Goal: Task Accomplishment & Management: Manage account settings

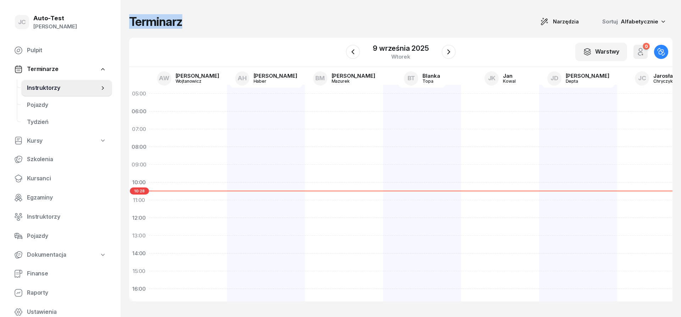
drag, startPoint x: 193, startPoint y: 22, endPoint x: 130, endPoint y: 22, distance: 63.2
click at [130, 22] on div "Terminarz Narzędzia Sortuj Alfabetycznie" at bounding box center [401, 21] width 544 height 15
click at [131, 22] on h1 "Terminarz" at bounding box center [155, 21] width 53 height 13
click at [132, 22] on h1 "Terminarz" at bounding box center [155, 21] width 53 height 13
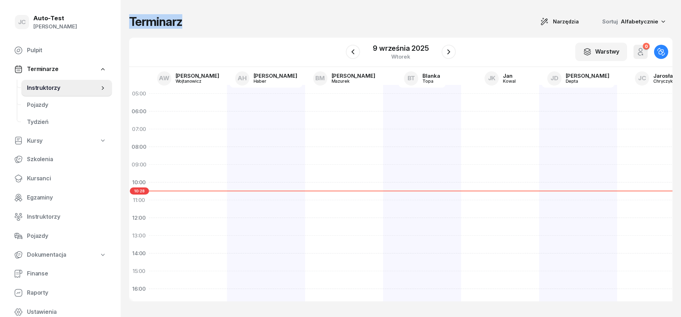
click at [159, 21] on h1 "Terminarz" at bounding box center [155, 21] width 53 height 13
click at [159, 22] on h1 "Terminarz" at bounding box center [155, 21] width 53 height 13
click at [163, 23] on h1 "Terminarz" at bounding box center [155, 21] width 53 height 13
drag, startPoint x: 165, startPoint y: 23, endPoint x: 150, endPoint y: 23, distance: 14.9
click at [150, 23] on h1 "Terminarz" at bounding box center [155, 21] width 53 height 13
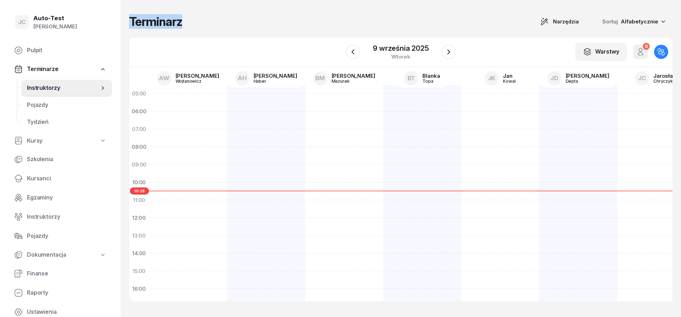
drag, startPoint x: 181, startPoint y: 23, endPoint x: 131, endPoint y: 24, distance: 50.0
click at [131, 24] on h1 "Terminarz" at bounding box center [155, 21] width 53 height 13
drag, startPoint x: 131, startPoint y: 24, endPoint x: 184, endPoint y: 22, distance: 52.6
click at [184, 22] on div "Terminarz Narzędzia Sortuj Alfabetycznie" at bounding box center [401, 21] width 544 height 15
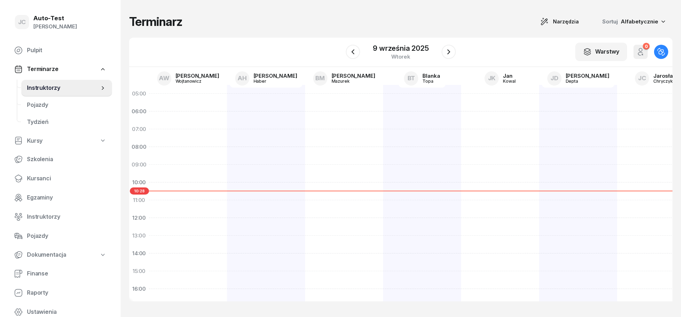
click at [204, 22] on div "Terminarz Narzędzia Sortuj Alfabetycznie" at bounding box center [401, 21] width 544 height 15
drag, startPoint x: 215, startPoint y: 23, endPoint x: 131, endPoint y: 19, distance: 83.5
click at [131, 19] on div "Terminarz Narzędzia Sortuj Alfabetycznie" at bounding box center [401, 21] width 544 height 15
click at [130, 20] on h1 "Terminarz" at bounding box center [155, 21] width 53 height 13
drag, startPoint x: 130, startPoint y: 20, endPoint x: 184, endPoint y: 23, distance: 54.7
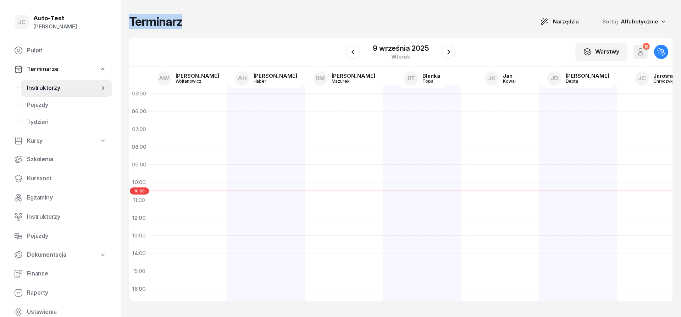
click at [184, 23] on div "Terminarz Narzędzia Sortuj Alfabetycznie" at bounding box center [401, 21] width 544 height 15
click at [197, 25] on div "Terminarz Narzędzia Sortuj Alfabetycznie" at bounding box center [401, 21] width 544 height 15
click at [199, 24] on div "Terminarz Narzędzia Sortuj Alfabetycznie" at bounding box center [401, 21] width 544 height 15
drag, startPoint x: 201, startPoint y: 25, endPoint x: 133, endPoint y: 24, distance: 67.8
click at [133, 24] on div "Terminarz Narzędzia Sortuj Alfabetycznie" at bounding box center [401, 21] width 544 height 15
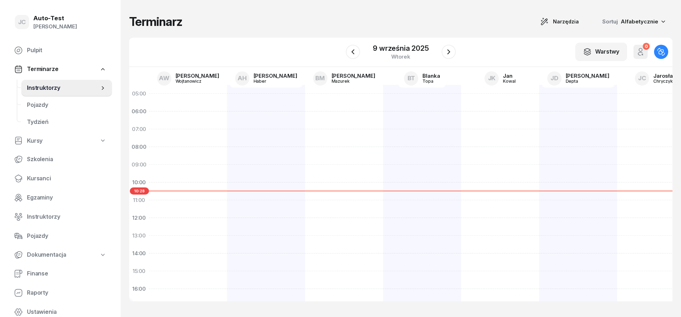
click at [227, 23] on div "Terminarz Narzędzia Sortuj Alfabetycznie" at bounding box center [401, 21] width 544 height 15
drag, startPoint x: 187, startPoint y: 24, endPoint x: 129, endPoint y: 23, distance: 57.5
click at [129, 23] on div "Terminarz Narzędzia Sortuj Alfabetycznie" at bounding box center [401, 21] width 544 height 15
click at [129, 23] on h1 "Terminarz" at bounding box center [155, 21] width 53 height 13
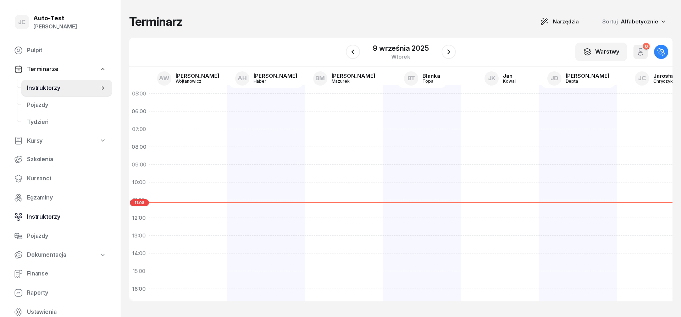
click at [65, 219] on span "Instruktorzy" at bounding box center [66, 216] width 79 height 9
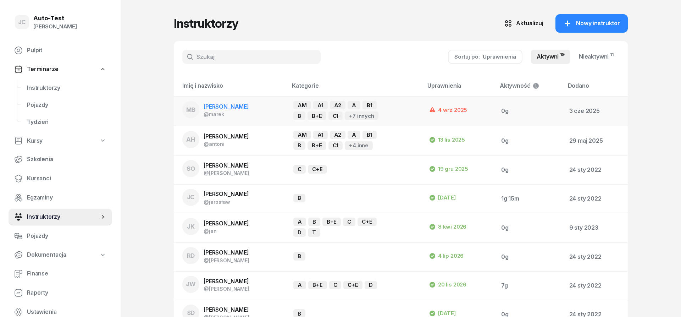
click at [272, 109] on td "MB [PERSON_NAME] @marek" at bounding box center [231, 111] width 114 height 30
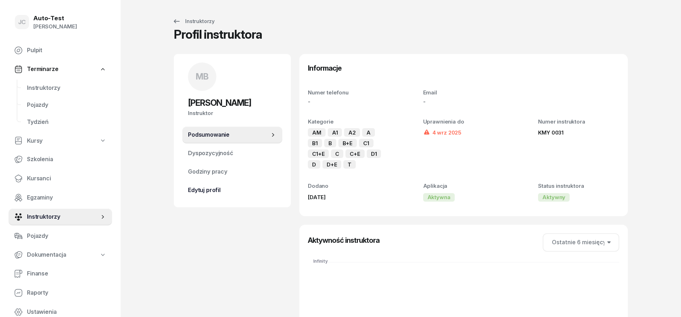
click at [234, 190] on span "Edytuj profil" at bounding box center [232, 190] width 89 height 9
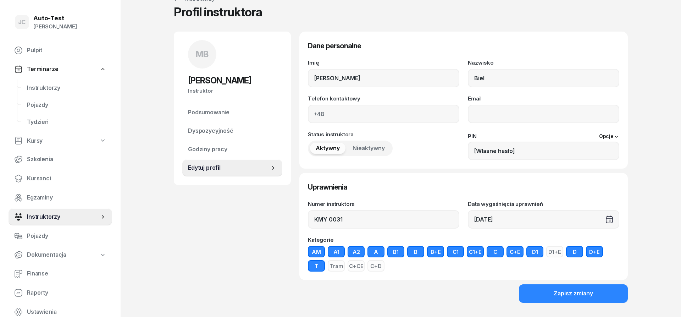
scroll to position [39, 0]
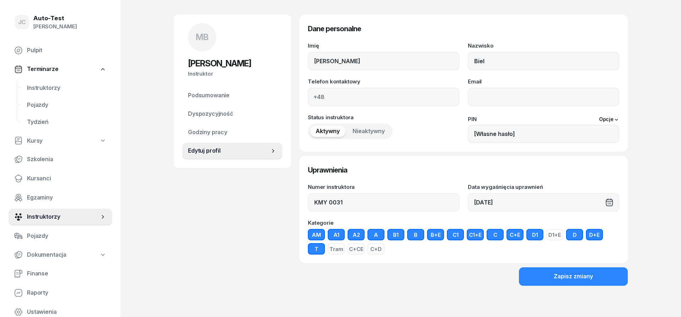
click at [519, 204] on div "[DATE]" at bounding box center [544, 202] width 152 height 18
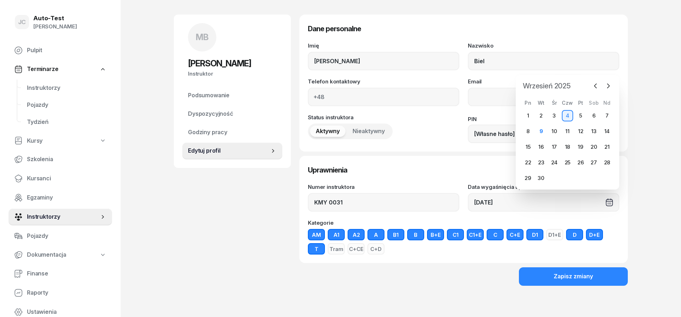
click at [557, 85] on span "Wrzesień 2025" at bounding box center [547, 85] width 54 height 11
click at [561, 87] on span "Wrzesień 2025" at bounding box center [547, 85] width 54 height 11
click at [567, 106] on div "2025" at bounding box center [565, 108] width 14 height 10
click at [596, 107] on icon "button" at bounding box center [596, 108] width 7 height 7
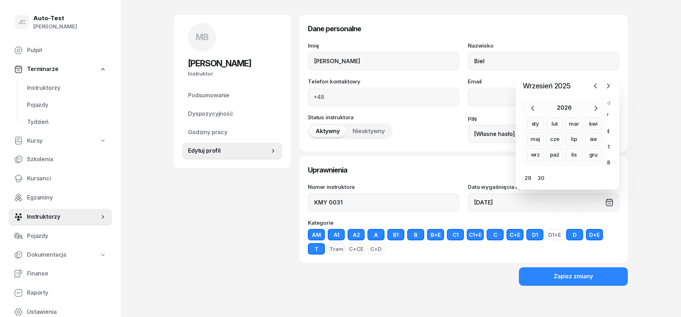
click at [596, 107] on icon "button" at bounding box center [596, 108] width 7 height 7
click at [592, 140] on div "sie" at bounding box center [594, 139] width 17 height 13
click at [558, 179] on div "28" at bounding box center [554, 177] width 11 height 11
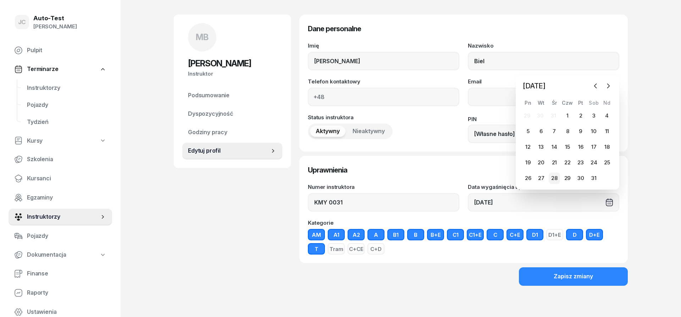
type input "[DATE]"
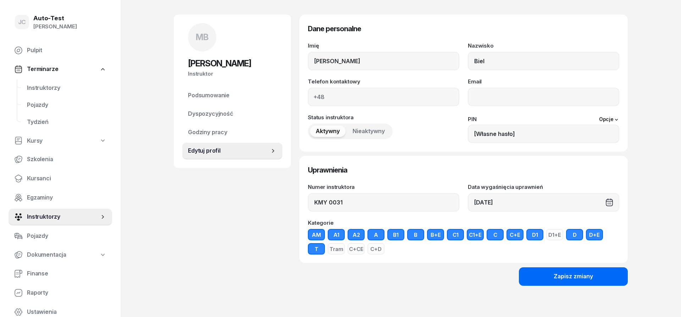
click at [558, 276] on div "Zapisz zmiany" at bounding box center [573, 276] width 39 height 9
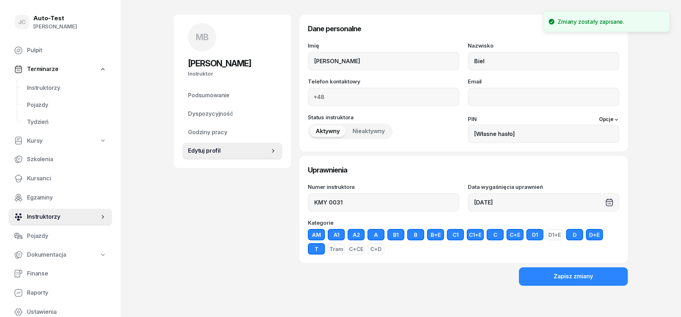
click at [77, 215] on span "Instruktorzy" at bounding box center [63, 216] width 72 height 9
